Goal: Browse casually

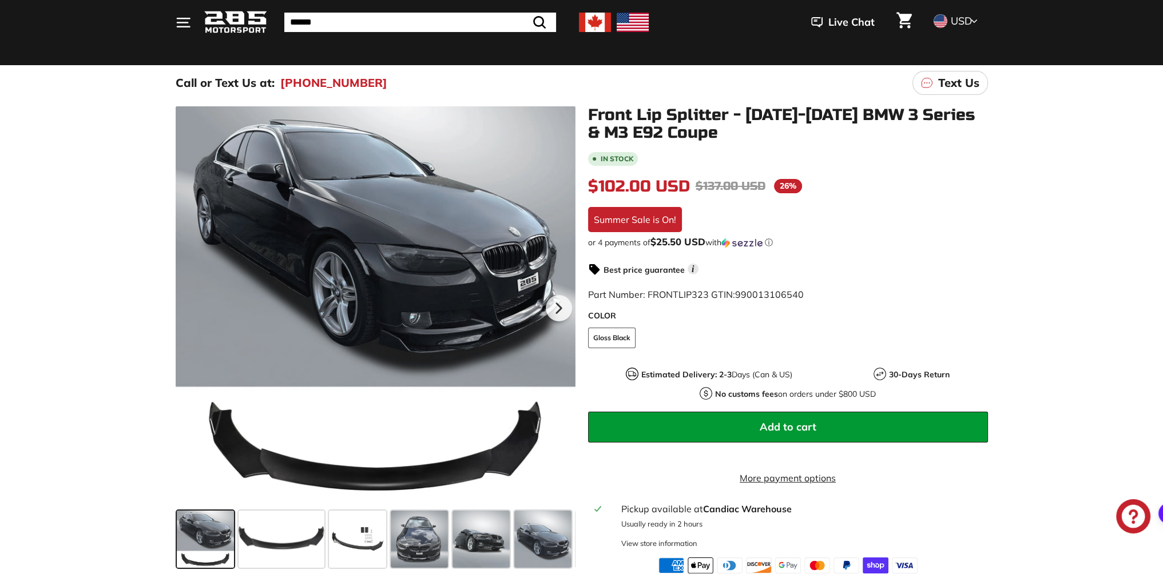
scroll to position [114, 0]
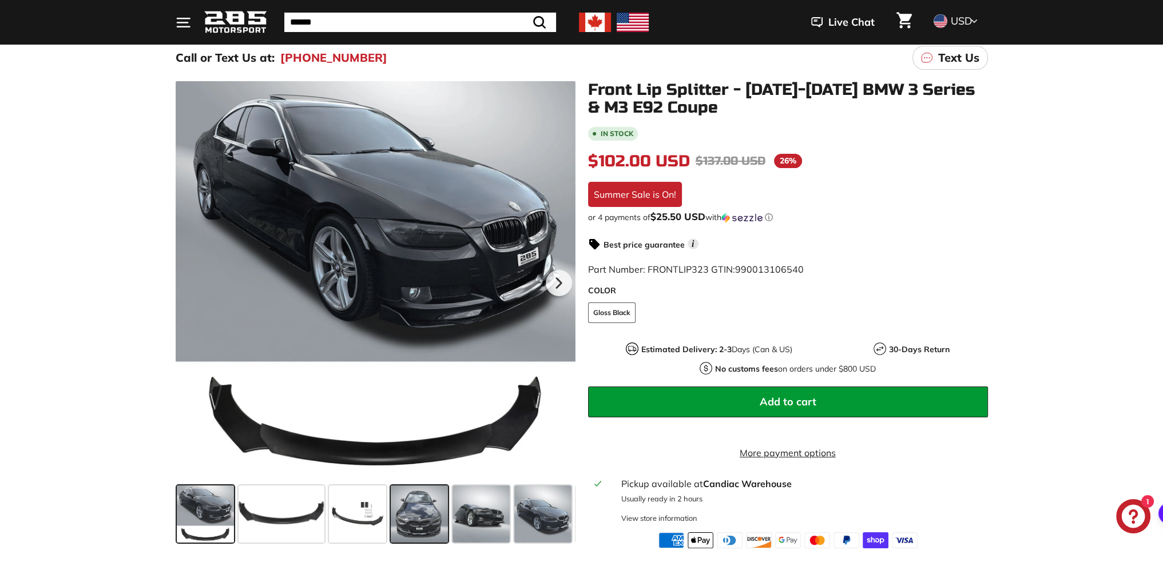
click at [427, 507] on span at bounding box center [419, 514] width 57 height 57
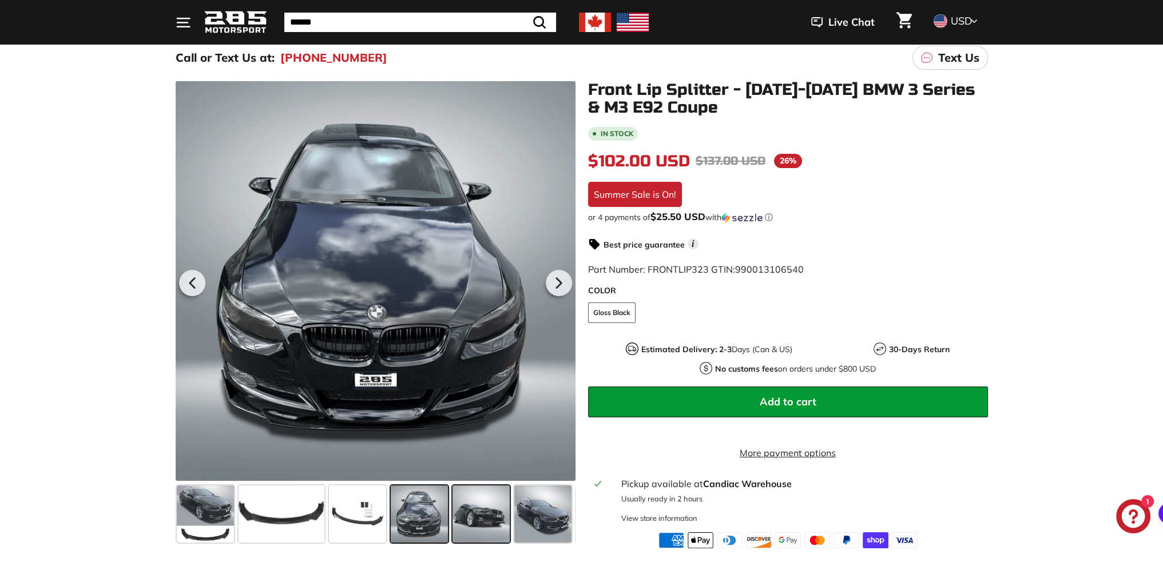
click at [476, 502] on span at bounding box center [480, 514] width 57 height 57
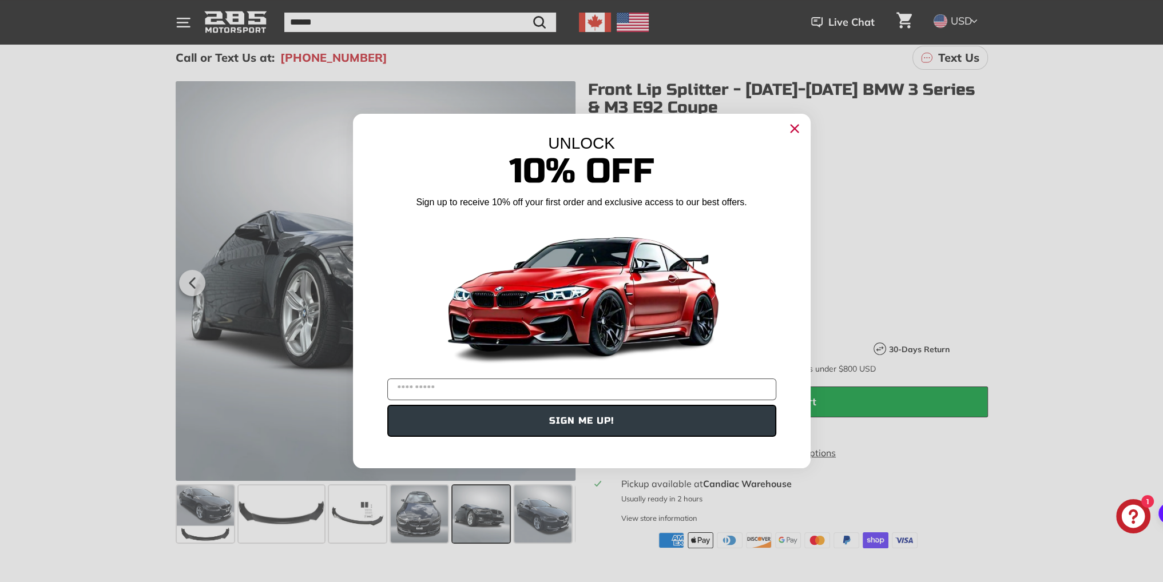
click at [796, 130] on icon "Close dialog" at bounding box center [793, 128] width 7 height 7
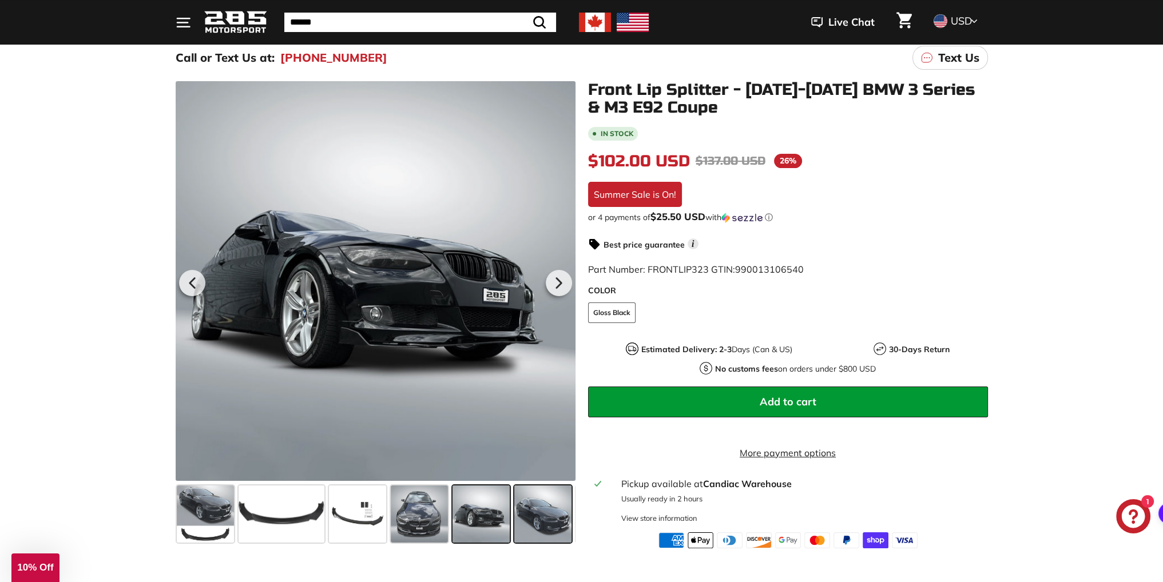
click at [565, 496] on span at bounding box center [542, 514] width 57 height 57
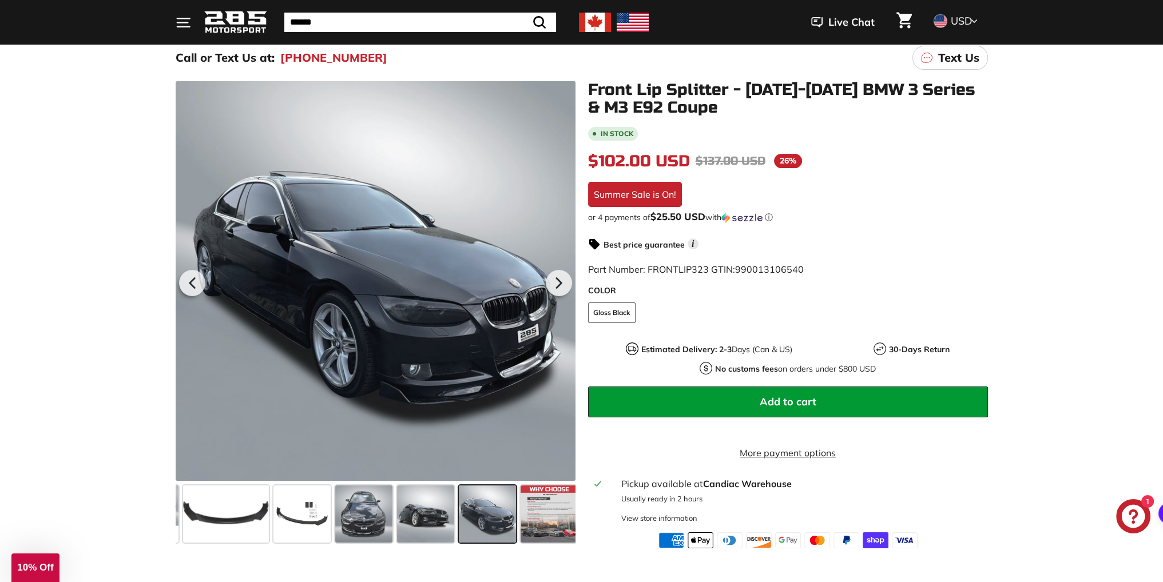
scroll to position [0, 59]
click at [540, 497] on span at bounding box center [544, 514] width 57 height 57
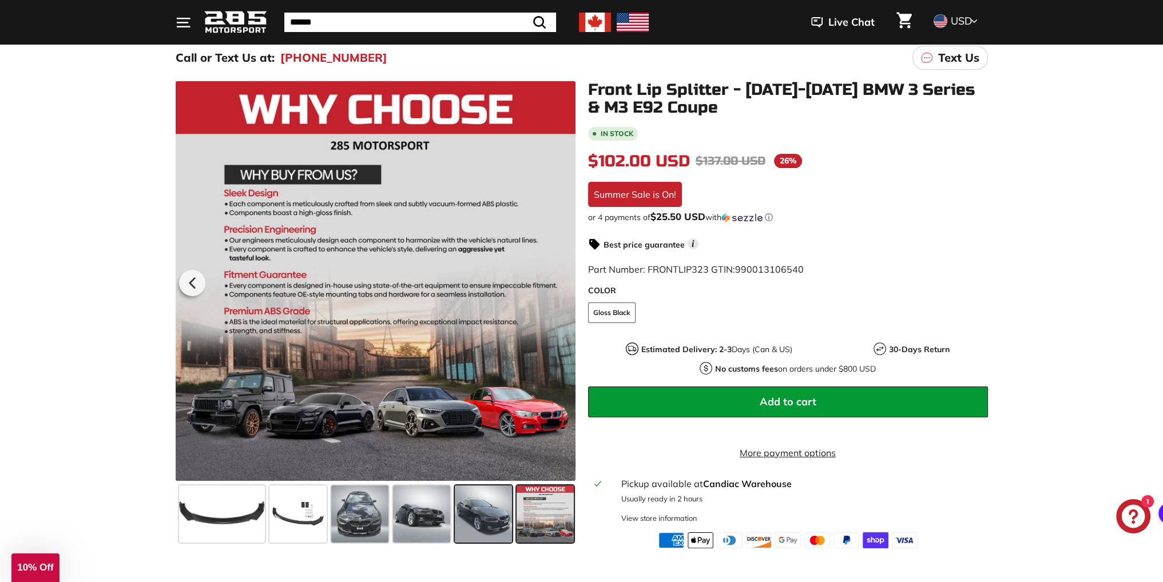
click at [475, 508] on span at bounding box center [483, 514] width 57 height 57
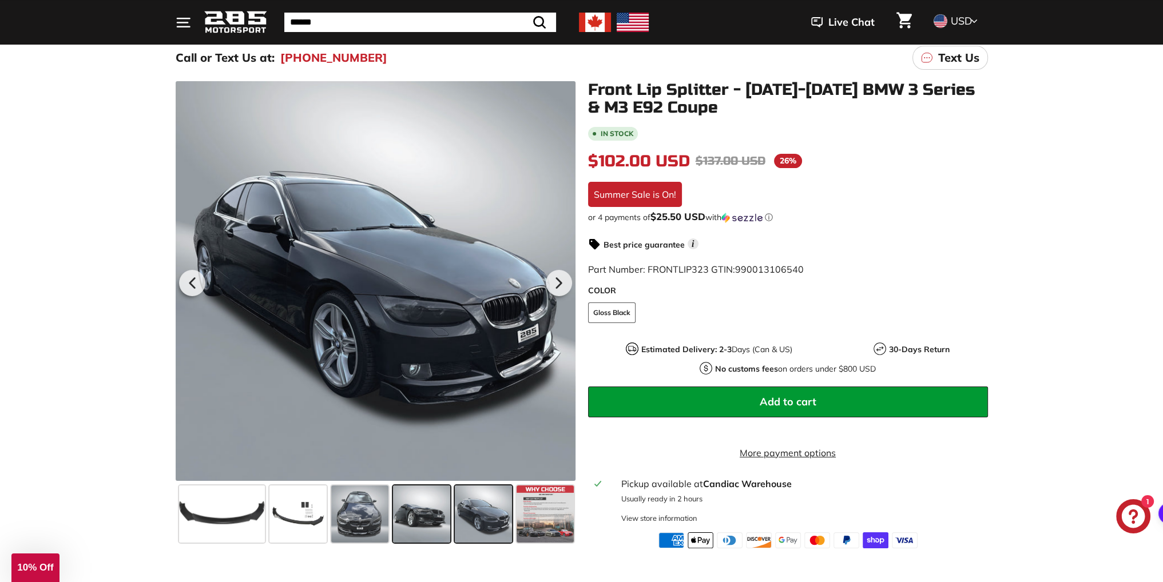
click at [405, 508] on span at bounding box center [421, 514] width 57 height 57
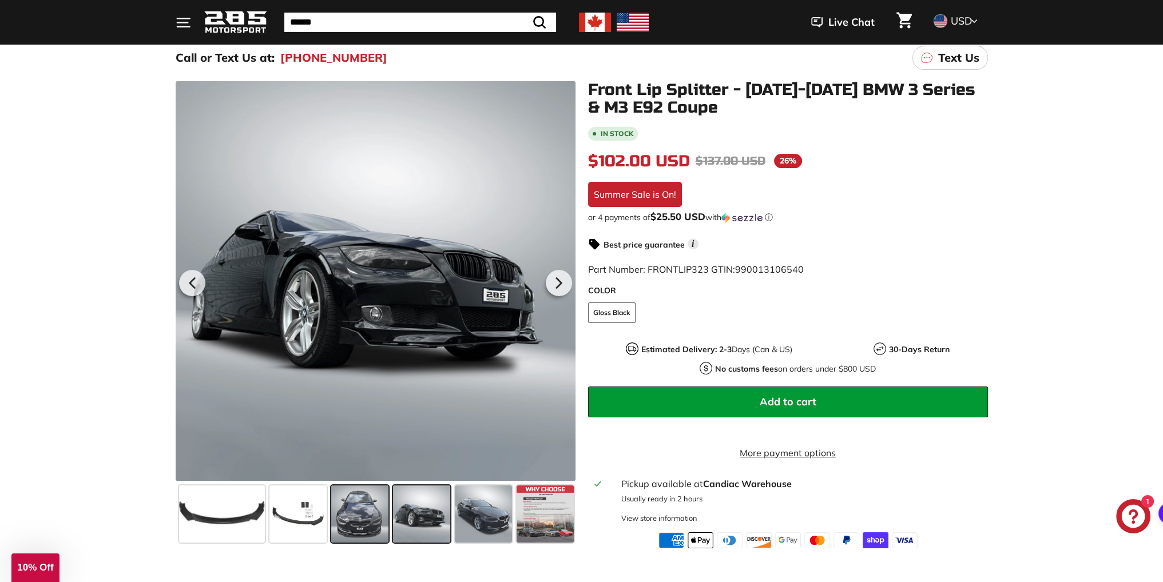
click at [368, 506] on span at bounding box center [359, 514] width 57 height 57
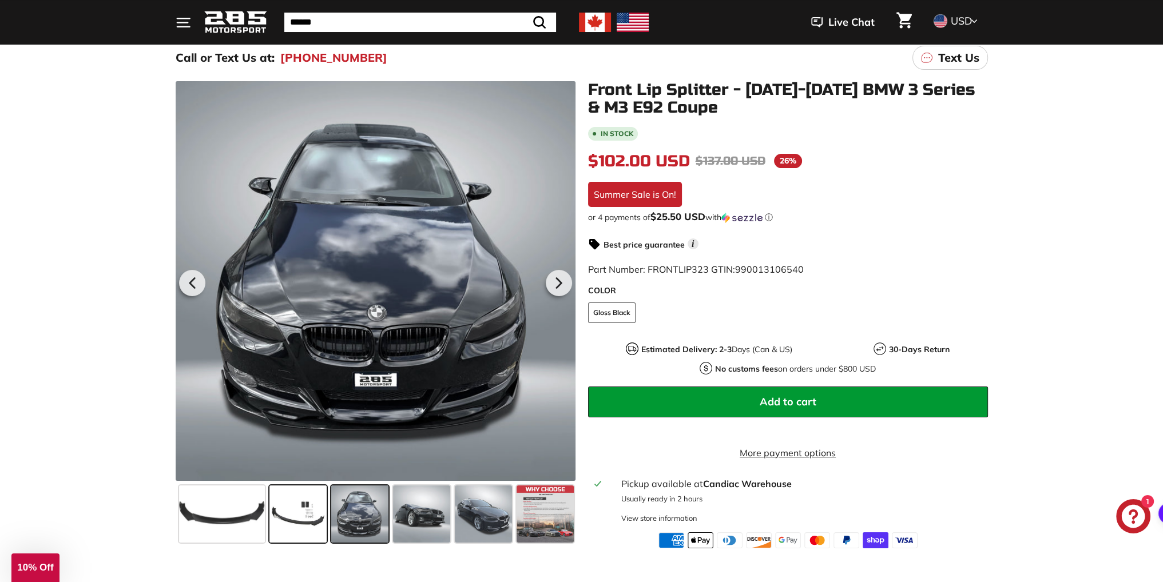
click at [300, 502] on span at bounding box center [297, 514] width 57 height 57
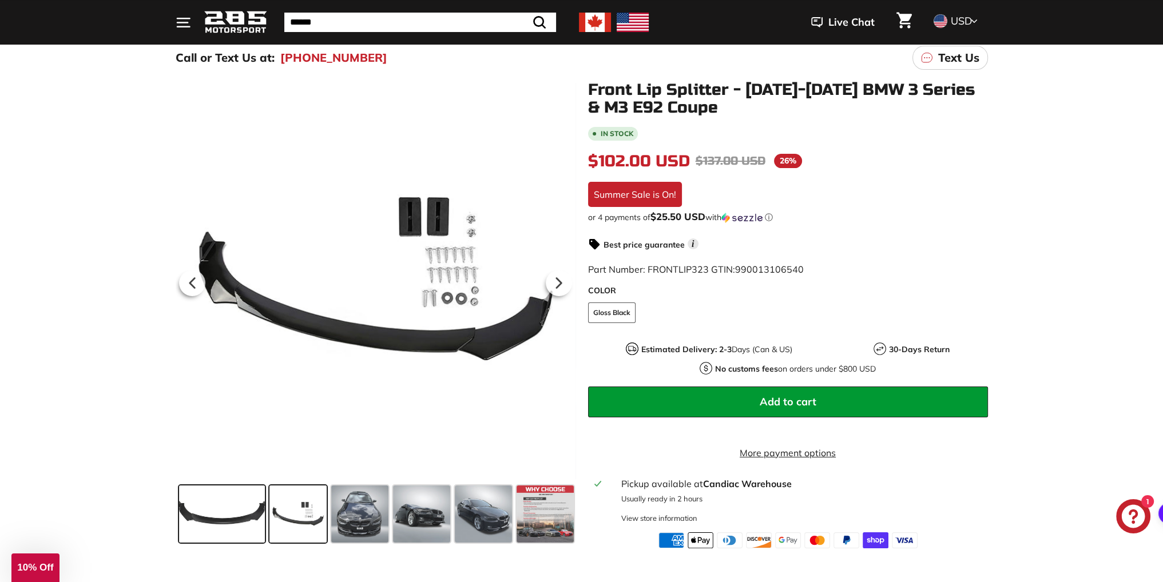
click at [224, 499] on span at bounding box center [222, 514] width 86 height 57
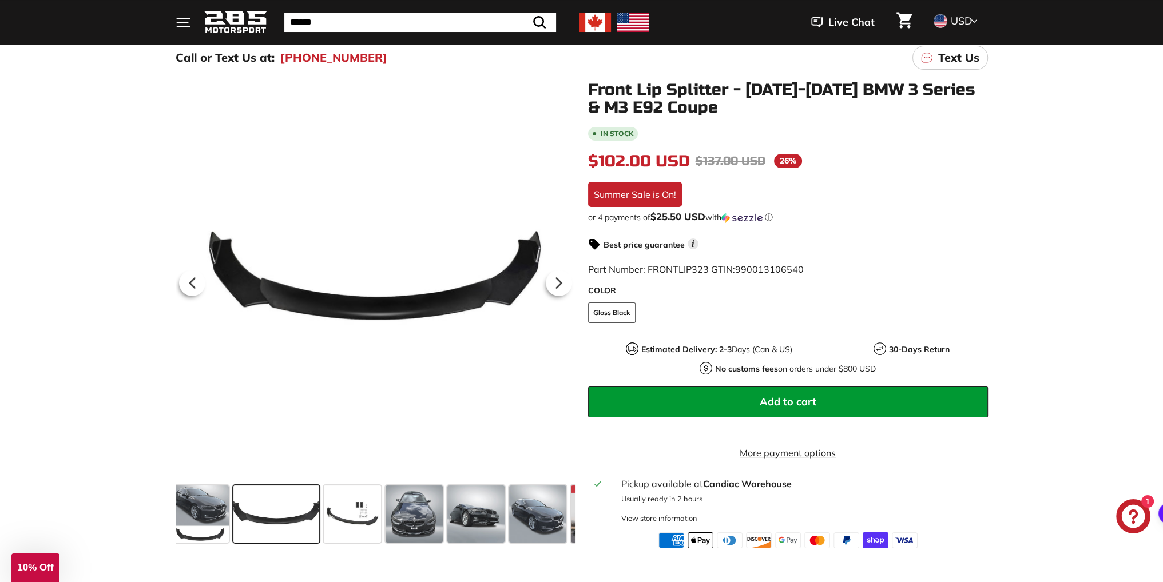
scroll to position [0, 0]
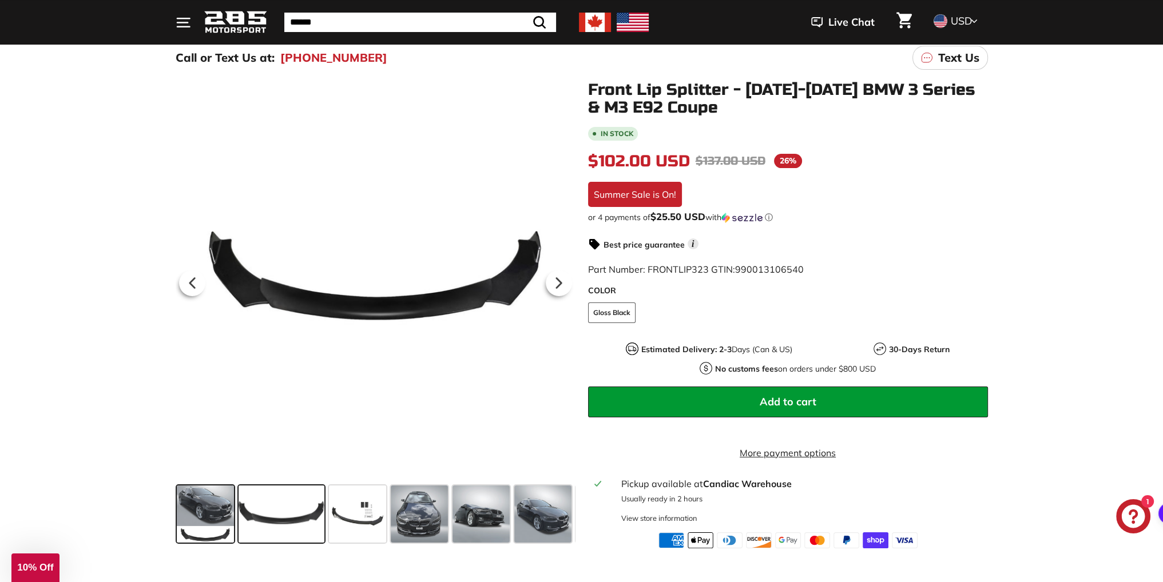
click at [193, 502] on span at bounding box center [205, 514] width 57 height 57
